Goal: Find specific page/section: Find specific page/section

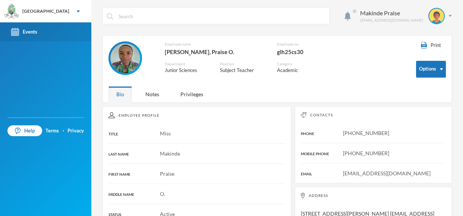
click at [29, 32] on div "Events" at bounding box center [24, 32] width 26 height 8
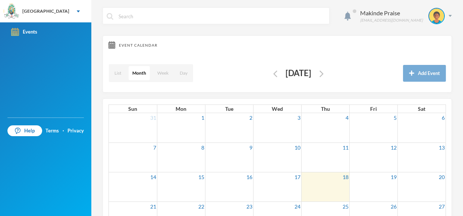
click at [63, 133] on div "·" at bounding box center [63, 130] width 1 height 7
click at [77, 11] on img at bounding box center [78, 11] width 3 height 2
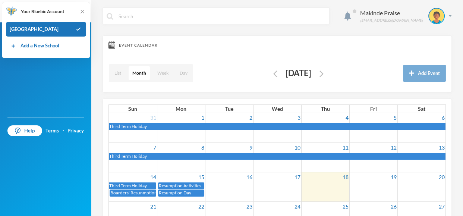
click at [232, 82] on div "List Month Week Day [DATE] Add Event" at bounding box center [276, 73] width 337 height 26
click at [79, 82] on div "Events" at bounding box center [45, 69] width 91 height 95
click at [441, 16] on img at bounding box center [436, 16] width 15 height 15
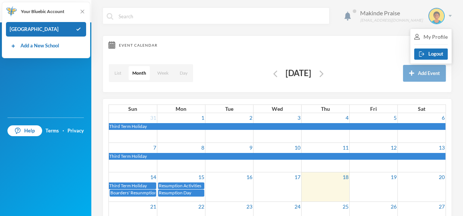
click at [379, 13] on div "Makinde Praise" at bounding box center [391, 13] width 63 height 9
